Goal: Information Seeking & Learning: Learn about a topic

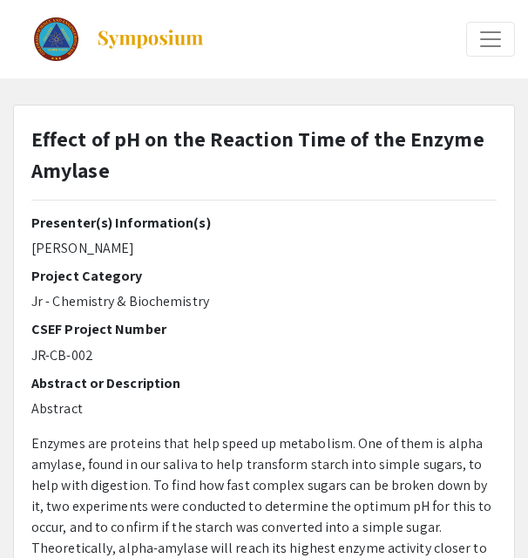
select select "custom"
type input "0"
select select "auto"
select select "custom"
type input "0"
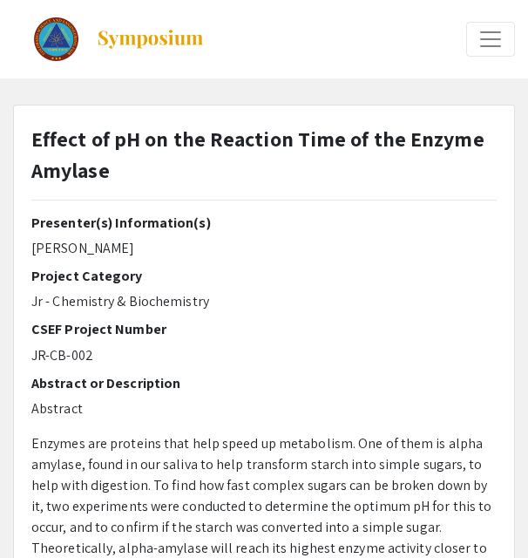
select select "custom"
type input "1"
select select "auto"
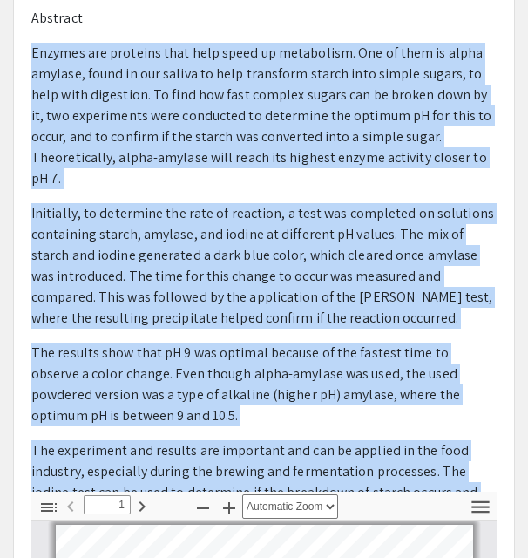
scroll to position [125, 0]
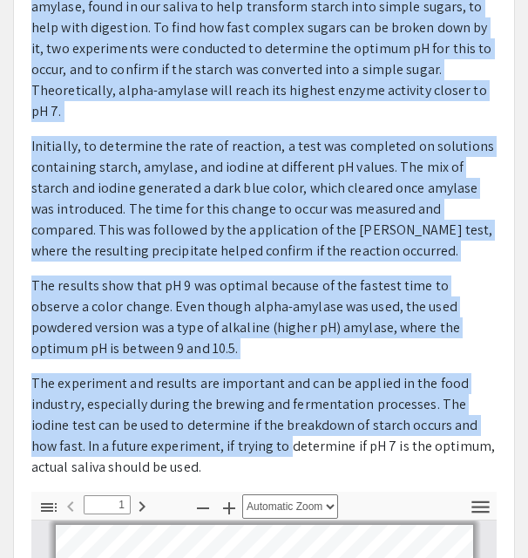
drag, startPoint x: 32, startPoint y: 112, endPoint x: 216, endPoint y: 460, distance: 394.1
click at [216, 460] on p "Abstract Enzymes are proteins that help speed up metabolism. One of them is alp…" at bounding box center [263, 209] width 465 height 537
copy p "Loremip dol sitametc adip elit seddo ei temporinci. Utl et dolo ma aliqu enimad…"
